Goal: Task Accomplishment & Management: Complete application form

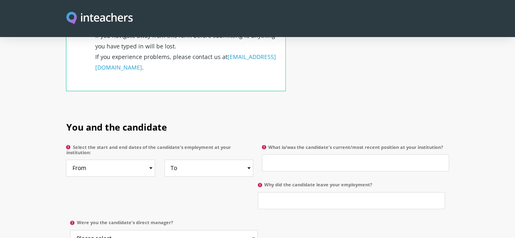
scroll to position [349, 0]
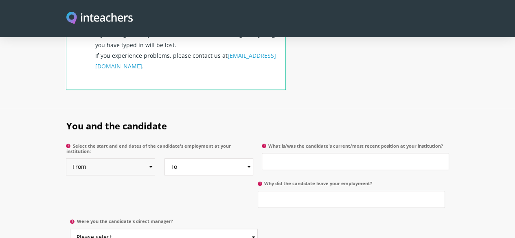
click at [72, 158] on select "From 2025 2024 2023 2022 2021 2020 2019 2018 2017 2016 2015 2014 2013 2012 2011…" at bounding box center [110, 166] width 89 height 17
select select "2023"
click at [66, 158] on select "From 2025 2024 2023 2022 2021 2020 2019 2018 2017 2016 2015 2014 2013 2012 2011…" at bounding box center [110, 166] width 89 height 17
click at [165, 158] on select "To Currently 2025 2024 2023 2022 2021 2020 2019 2018 2017 2016 2015 2014 2013 2…" at bounding box center [209, 166] width 89 height 17
select select "2024"
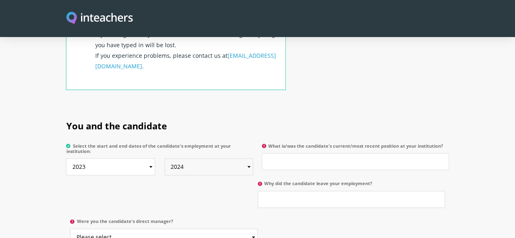
click at [165, 158] on select "To Currently 2025 2024 2023 2022 2021 2020 2019 2018 2017 2016 2015 2014 2013 2…" at bounding box center [209, 166] width 89 height 17
click at [311, 153] on input "What is/was the candidate's current/most recent position at your institution?" at bounding box center [355, 161] width 187 height 17
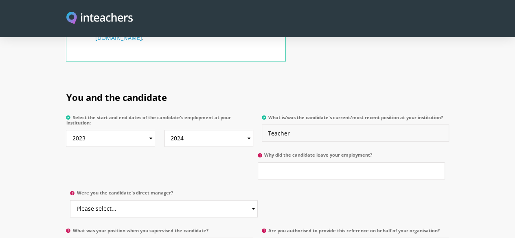
scroll to position [380, 0]
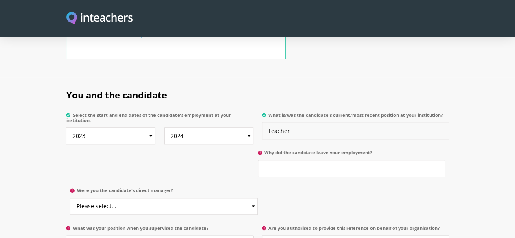
type input "Teacher"
click at [258, 154] on p "Why did the candidate leave your employment?" at bounding box center [353, 166] width 191 height 38
click at [258, 160] on input "Why did the candidate leave your employment?" at bounding box center [351, 168] width 187 height 17
type input "F"
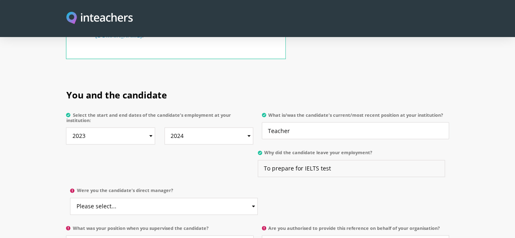
type input "To prepare for IELTS test"
click at [257, 198] on select "Please select... Yes No" at bounding box center [163, 206] width 187 height 17
click at [257, 188] on label "Were you the candidate's direct manager?" at bounding box center [163, 193] width 187 height 10
click at [257, 198] on select "Please select... Yes No" at bounding box center [163, 206] width 187 height 17
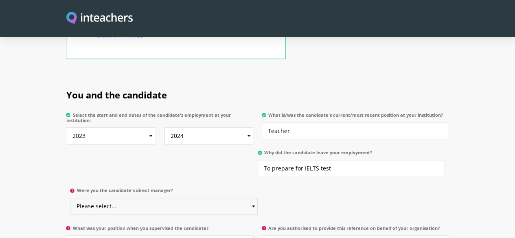
select select "No"
click at [257, 198] on select "Please select... Yes No" at bounding box center [163, 206] width 187 height 17
select select "Yes"
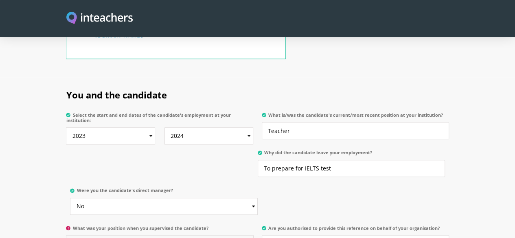
type input "H"
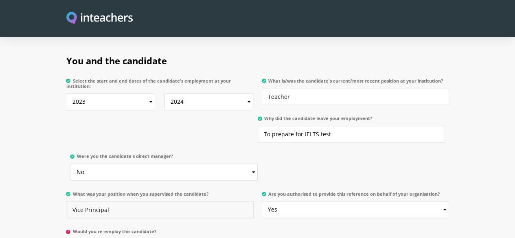
scroll to position [417, 0]
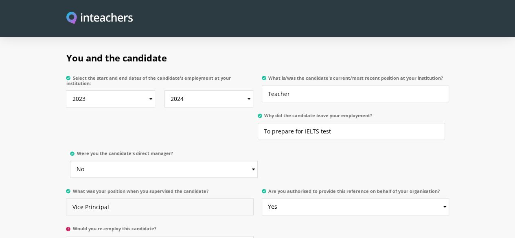
type input "Vice Principal"
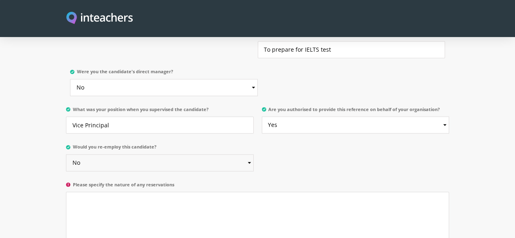
scroll to position [529, 0]
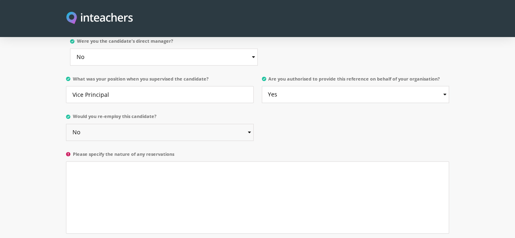
click at [219, 124] on select "Please select... Yes No" at bounding box center [159, 132] width 187 height 17
select select "Yes"
click at [66, 124] on select "Please select... Yes No" at bounding box center [159, 132] width 187 height 17
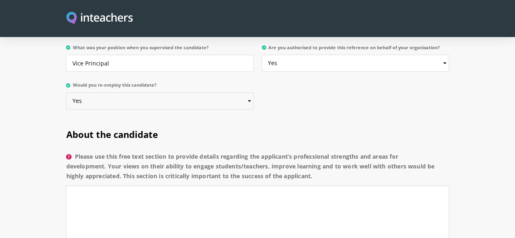
scroll to position [561, 0]
drag, startPoint x: 37, startPoint y: 100, endPoint x: 101, endPoint y: 122, distance: 67.9
click at [101, 152] on label "Please use this free text section to provide details regarding the applicant’s …" at bounding box center [257, 169] width 383 height 34
copy label "Please use this free text section to provide details regarding the applicant’s …"
click at [216, 185] on textarea "Please use this free text section to provide details regarding the applicant’s …" at bounding box center [257, 221] width 383 height 72
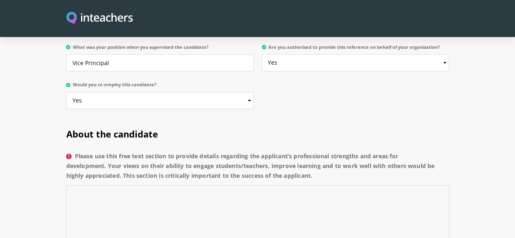
paste textarea "[Applicant’s Name] is a skilled and committed educator who engages students eff…"
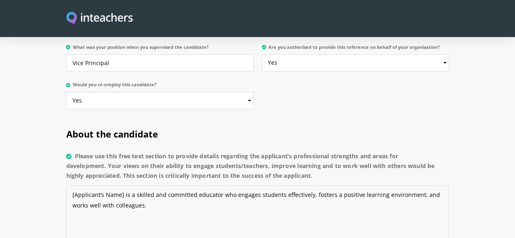
click at [83, 185] on textarea "[Applicant’s Name] is a skilled and committed educator who engages students eff…" at bounding box center [257, 221] width 383 height 72
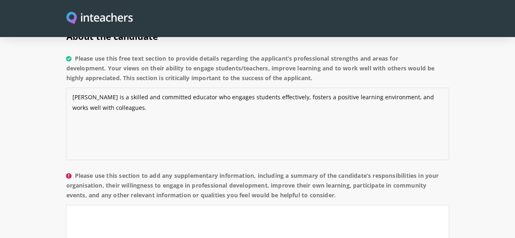
scroll to position [662, 0]
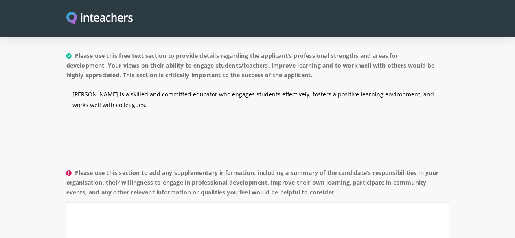
click at [143, 85] on textarea "Malyka is a skilled and committed educator who engages students effectively, fo…" at bounding box center [257, 121] width 383 height 72
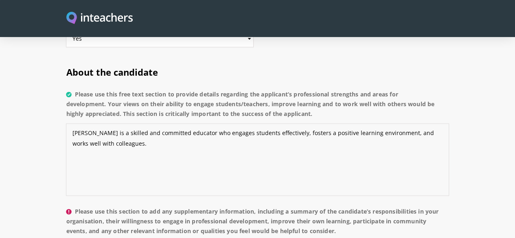
scroll to position [623, 0]
click at [183, 124] on textarea "Malyka is a skilled and committed educator who engages students effectively, fo…" at bounding box center [257, 160] width 383 height 72
type textarea "Malyka is a skilled and committed educator who works with students effectively,…"
paste textarea "She took responsibility for classroom instruction and supported extracurricular…"
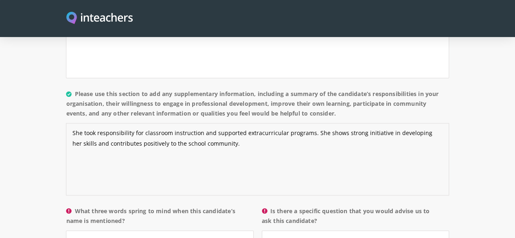
scroll to position [741, 0]
type textarea "She took responsibility for classroom instruction and supported extracurricular…"
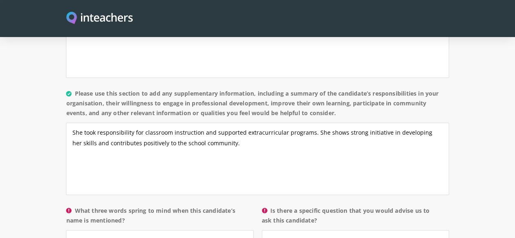
drag, startPoint x: 38, startPoint y: 167, endPoint x: 65, endPoint y: 180, distance: 29.9
click at [66, 206] on label "What three words spring to mind when this candidate’s name is mentioned?" at bounding box center [159, 218] width 187 height 24
click at [66, 230] on input "What three words spring to mind when this candidate’s name is mentioned?" at bounding box center [159, 238] width 187 height 17
drag, startPoint x: 62, startPoint y: 177, endPoint x: 37, endPoint y: 167, distance: 26.5
click at [66, 206] on label "What three words spring to mind when this candidate’s name is mentioned?" at bounding box center [159, 218] width 187 height 24
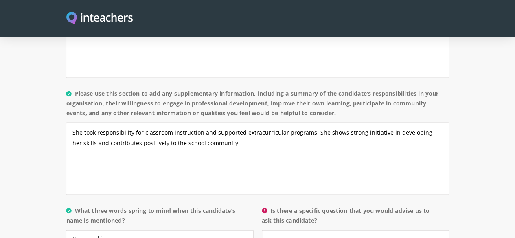
copy label "What three words spring to mind when this candidate’s name is mentioned?"
click at [218, 230] on input "Hard working," at bounding box center [159, 238] width 187 height 17
type input "Hard working, Reliable, Approachable"
drag, startPoint x: 293, startPoint y: 177, endPoint x: 272, endPoint y: 167, distance: 23.9
click at [272, 206] on label "Is there a specific question that you would advise us to ask this candidate?" at bounding box center [355, 218] width 187 height 24
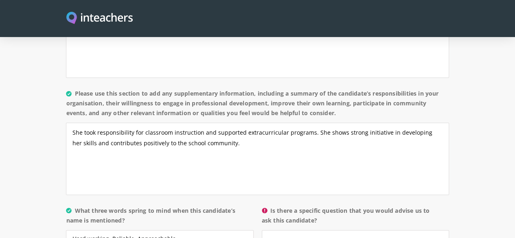
copy label "Is there a specific question that you would advise us to ask this candidate?"
click at [334, 230] on input "Is there a specific question that you would advise us to ask this candidate?" at bounding box center [355, 238] width 187 height 17
paste input "How do you motivate students who are struggling to stay engaged with the materi…"
type input "How do you motivate students who are struggling to stay engaged with the materi…"
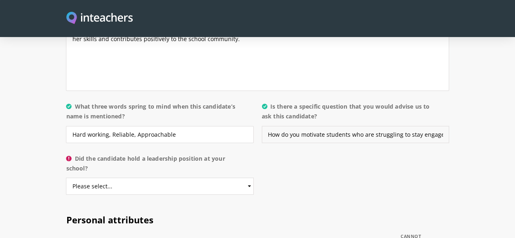
scroll to position [846, 0]
drag, startPoint x: 141, startPoint y: 137, endPoint x: 32, endPoint y: 167, distance: 113.2
select select "No"
click at [66, 178] on select "Please select... Yes No" at bounding box center [159, 186] width 187 height 17
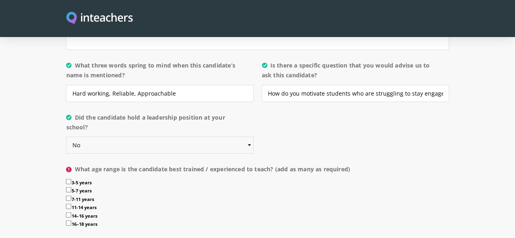
scroll to position [887, 0]
click at [66, 179] on input "3-5 years" at bounding box center [68, 181] width 5 height 5
checkbox input "true"
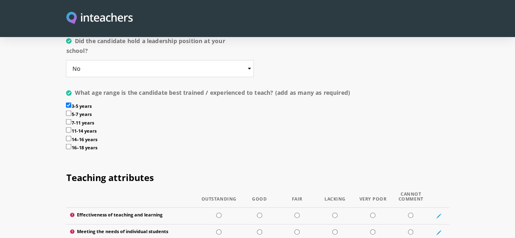
scroll to position [964, 0]
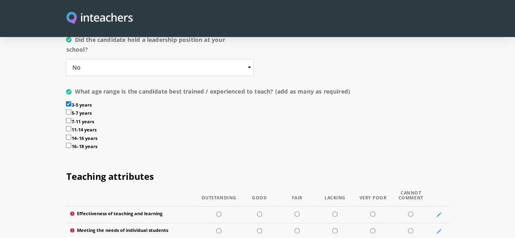
click at [66, 110] on input "5-7 years" at bounding box center [68, 112] width 5 height 5
checkbox input "true"
click at [66, 101] on input "3-5 years" at bounding box center [68, 103] width 5 height 5
checkbox input "false"
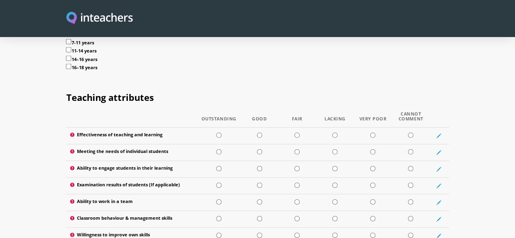
scroll to position [1043, 0]
click at [257, 132] on input "radio" at bounding box center [259, 134] width 5 height 5
radio input "true"
click at [258, 149] on input "radio" at bounding box center [259, 151] width 5 height 5
radio input "true"
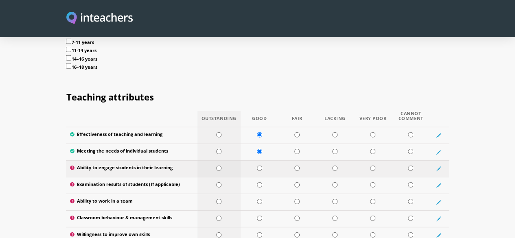
click at [216, 166] on input "radio" at bounding box center [218, 168] width 5 height 5
radio input "true"
click at [216, 182] on input "radio" at bounding box center [218, 184] width 5 height 5
radio input "true"
click at [216, 199] on input "radio" at bounding box center [218, 201] width 5 height 5
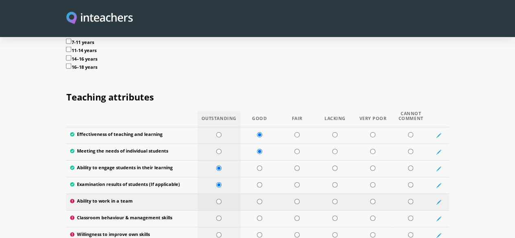
radio input "true"
click at [216, 216] on input "radio" at bounding box center [218, 218] width 5 height 5
radio input "true"
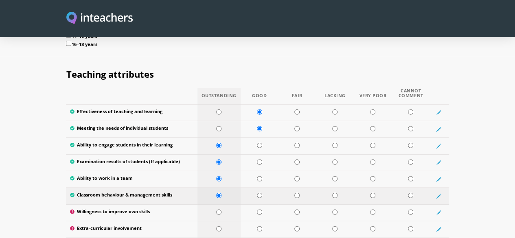
scroll to position [1069, 0]
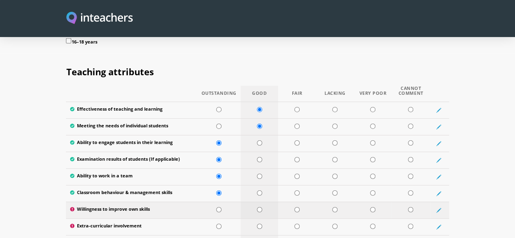
click at [257, 207] on input "radio" at bounding box center [259, 209] width 5 height 5
radio input "true"
click at [300, 224] on input "radio" at bounding box center [296, 226] width 5 height 5
radio input "true"
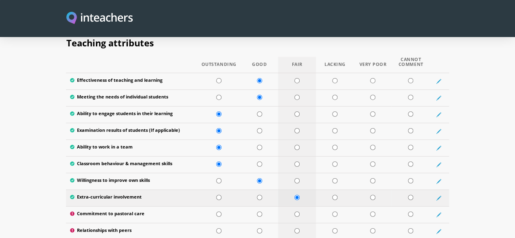
scroll to position [1098, 0]
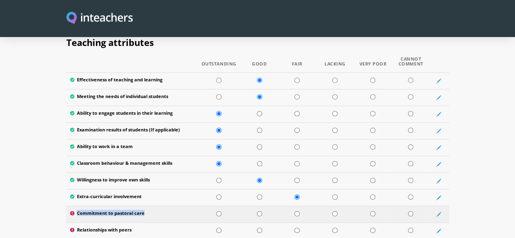
drag, startPoint x: 40, startPoint y: 167, endPoint x: 112, endPoint y: 165, distance: 72.5
click at [112, 211] on label "Commitment to pastoral care" at bounding box center [131, 215] width 123 height 8
copy label "Commitment to pastoral care"
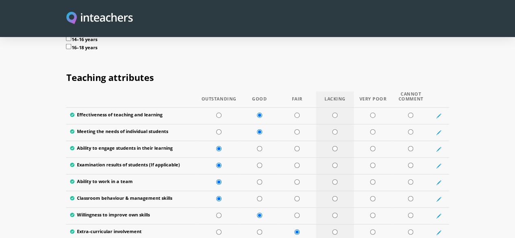
scroll to position [1063, 0]
radio input "true"
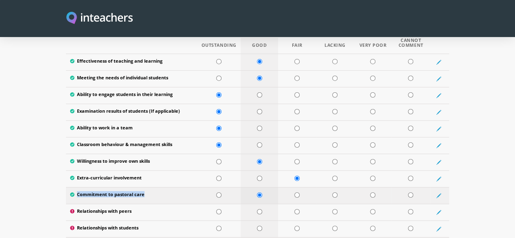
scroll to position [1117, 0]
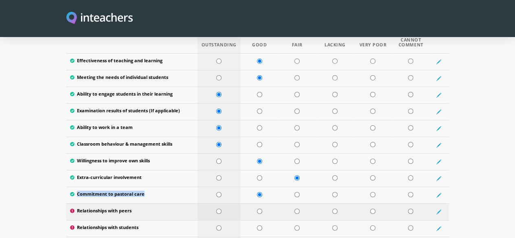
click at [216, 209] on input "radio" at bounding box center [218, 211] width 5 height 5
radio input "true"
click at [216, 226] on input "radio" at bounding box center [218, 228] width 5 height 5
radio input "true"
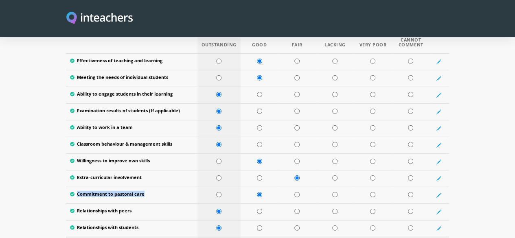
radio input "true"
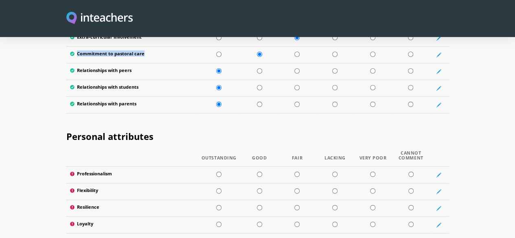
scroll to position [1261, 0]
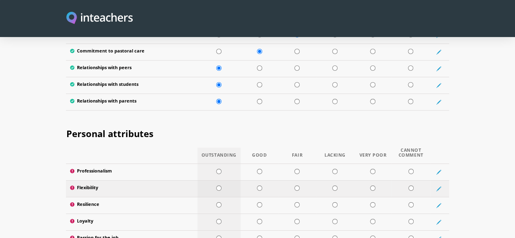
click at [210, 180] on td at bounding box center [219, 188] width 43 height 17
radio input "true"
click at [216, 169] on input "radio" at bounding box center [218, 171] width 5 height 5
radio input "true"
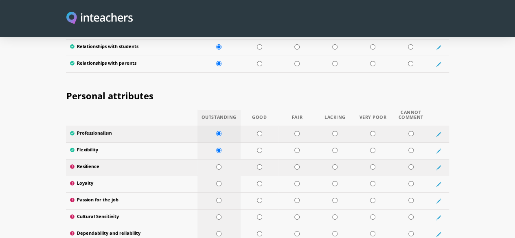
scroll to position [1299, 0]
click at [300, 164] on input "radio" at bounding box center [296, 166] width 5 height 5
radio input "true"
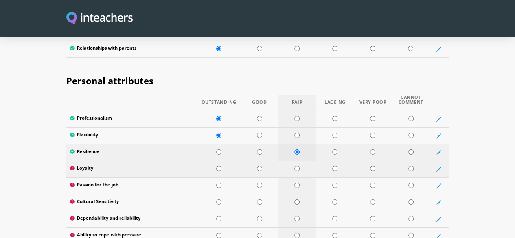
scroll to position [1314, 0]
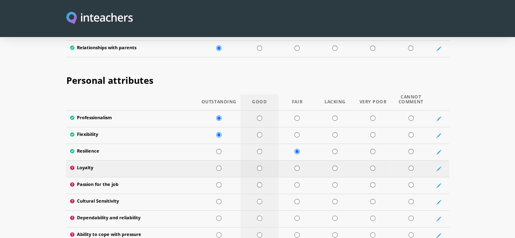
click at [259, 166] on input "radio" at bounding box center [259, 168] width 5 height 5
radio input "true"
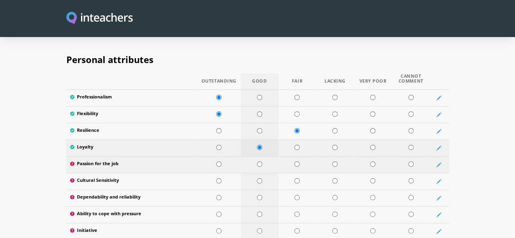
scroll to position [1335, 0]
click at [257, 161] on input "radio" at bounding box center [259, 163] width 5 height 5
radio input "true"
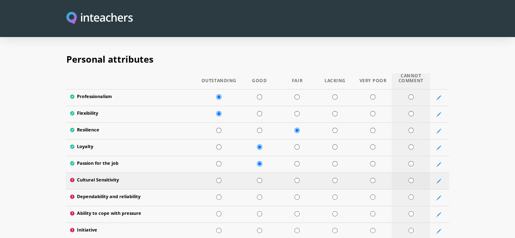
click at [414, 178] on input "radio" at bounding box center [411, 180] width 5 height 5
radio input "true"
click at [254, 189] on td at bounding box center [260, 197] width 38 height 17
radio input "true"
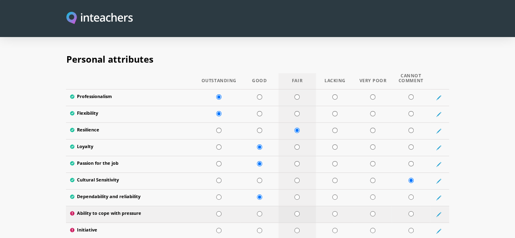
click at [300, 211] on input "radio" at bounding box center [296, 213] width 5 height 5
radio input "true"
click at [414, 228] on input "radio" at bounding box center [411, 230] width 5 height 5
radio input "true"
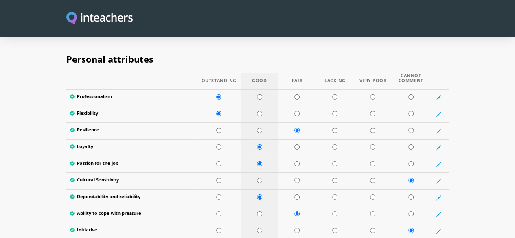
radio input "true"
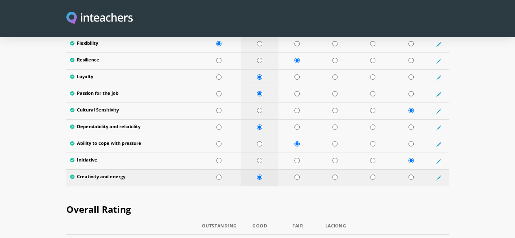
scroll to position [1407, 0]
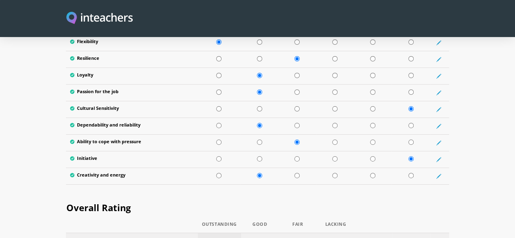
click at [217, 238] on input "radio" at bounding box center [219, 240] width 5 height 5
radio input "true"
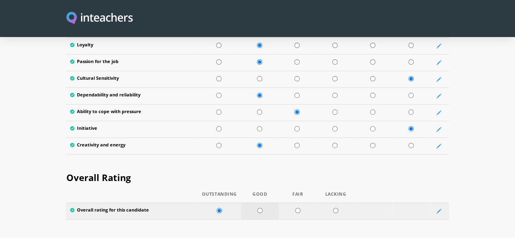
scroll to position [1437, 0]
click at [258, 208] on input "radio" at bounding box center [259, 210] width 5 height 5
radio input "true"
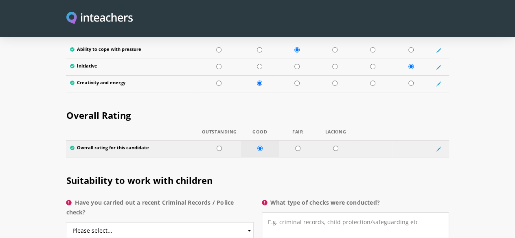
scroll to position [1505, 0]
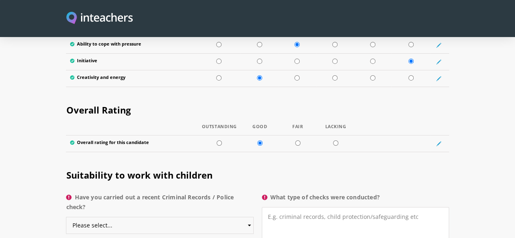
click at [182, 217] on select "Please select... Yes No Do not know" at bounding box center [159, 225] width 187 height 17
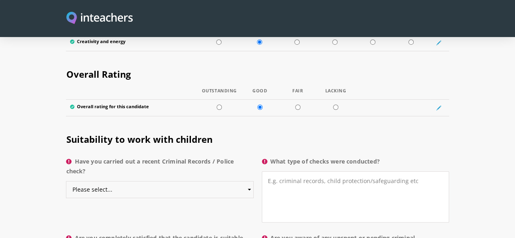
scroll to position [1541, 0]
click at [185, 181] on select "Please select... Yes No Do not know" at bounding box center [159, 189] width 187 height 17
select select "No"
click at [66, 181] on select "Please select... Yes No Do not know" at bounding box center [159, 189] width 187 height 17
click at [324, 171] on textarea "What type of checks were conducted?" at bounding box center [355, 196] width 187 height 51
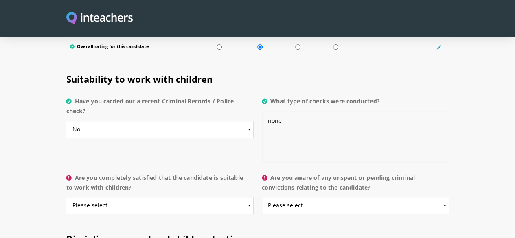
scroll to position [1605, 0]
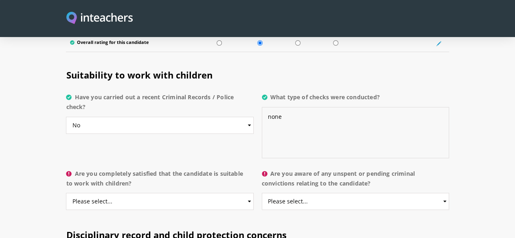
type textarea "none"
click at [167, 193] on select "Please select... Yes No Do not know" at bounding box center [159, 201] width 187 height 17
select select "Yes"
click at [66, 193] on select "Please select... Yes No Do not know" at bounding box center [159, 201] width 187 height 17
click at [303, 193] on select "Please select... Yes No Do not know" at bounding box center [355, 201] width 187 height 17
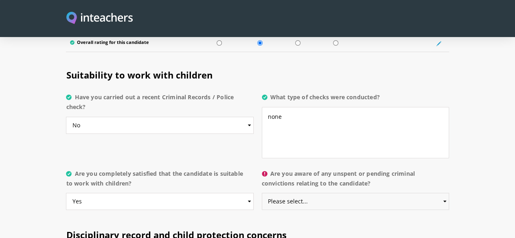
select select "No"
click at [262, 193] on select "Please select... Yes No Do not know" at bounding box center [355, 201] width 187 height 17
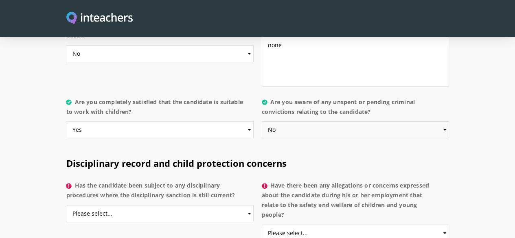
scroll to position [1677, 0]
click at [223, 205] on select "Please select... Yes No Do not know" at bounding box center [159, 213] width 187 height 17
select select "No"
click at [66, 205] on select "Please select... Yes No Do not know" at bounding box center [159, 213] width 187 height 17
click at [343, 224] on select "Please select... Yes No Do not know" at bounding box center [355, 232] width 187 height 17
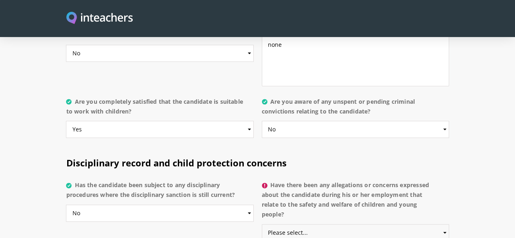
select select "No"
click at [262, 224] on select "Please select... Yes No Do not know" at bounding box center [355, 232] width 187 height 17
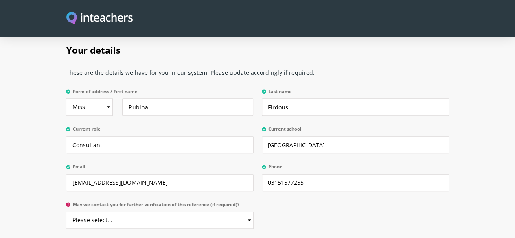
scroll to position [1898, 0]
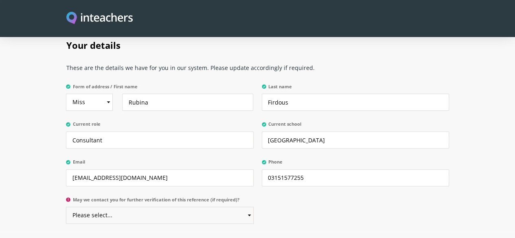
click at [245, 207] on select "Please select... Yes No" at bounding box center [159, 215] width 187 height 17
select select "Yes"
click at [66, 207] on select "Please select... Yes No" at bounding box center [159, 215] width 187 height 17
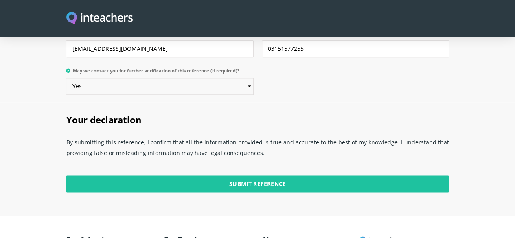
scroll to position [2028, 0]
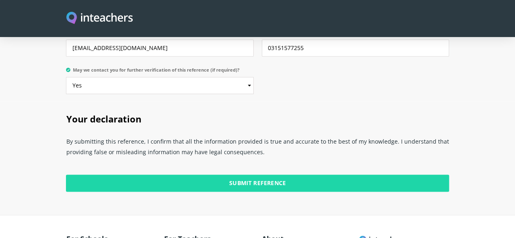
click at [248, 175] on input "Submit Reference" at bounding box center [257, 183] width 383 height 17
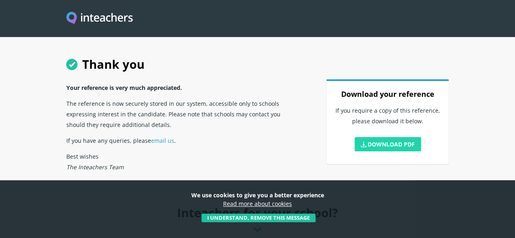
click at [365, 146] on polygon at bounding box center [363, 144] width 3 height 4
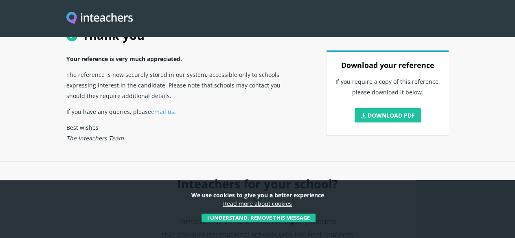
scroll to position [30, 0]
